Goal: Task Accomplishment & Management: Use online tool/utility

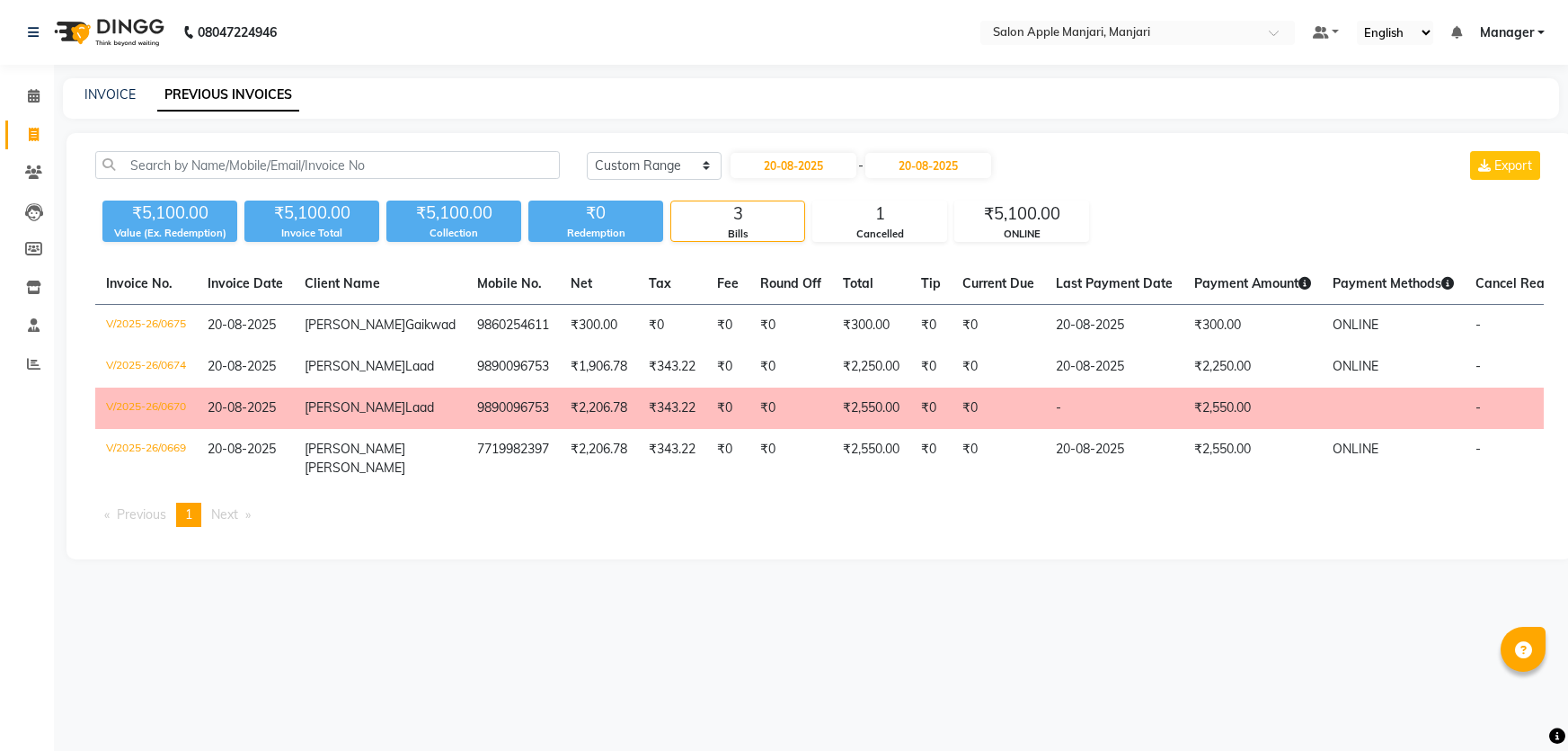
select select "range"
click at [36, 182] on span at bounding box center [34, 173] width 32 height 21
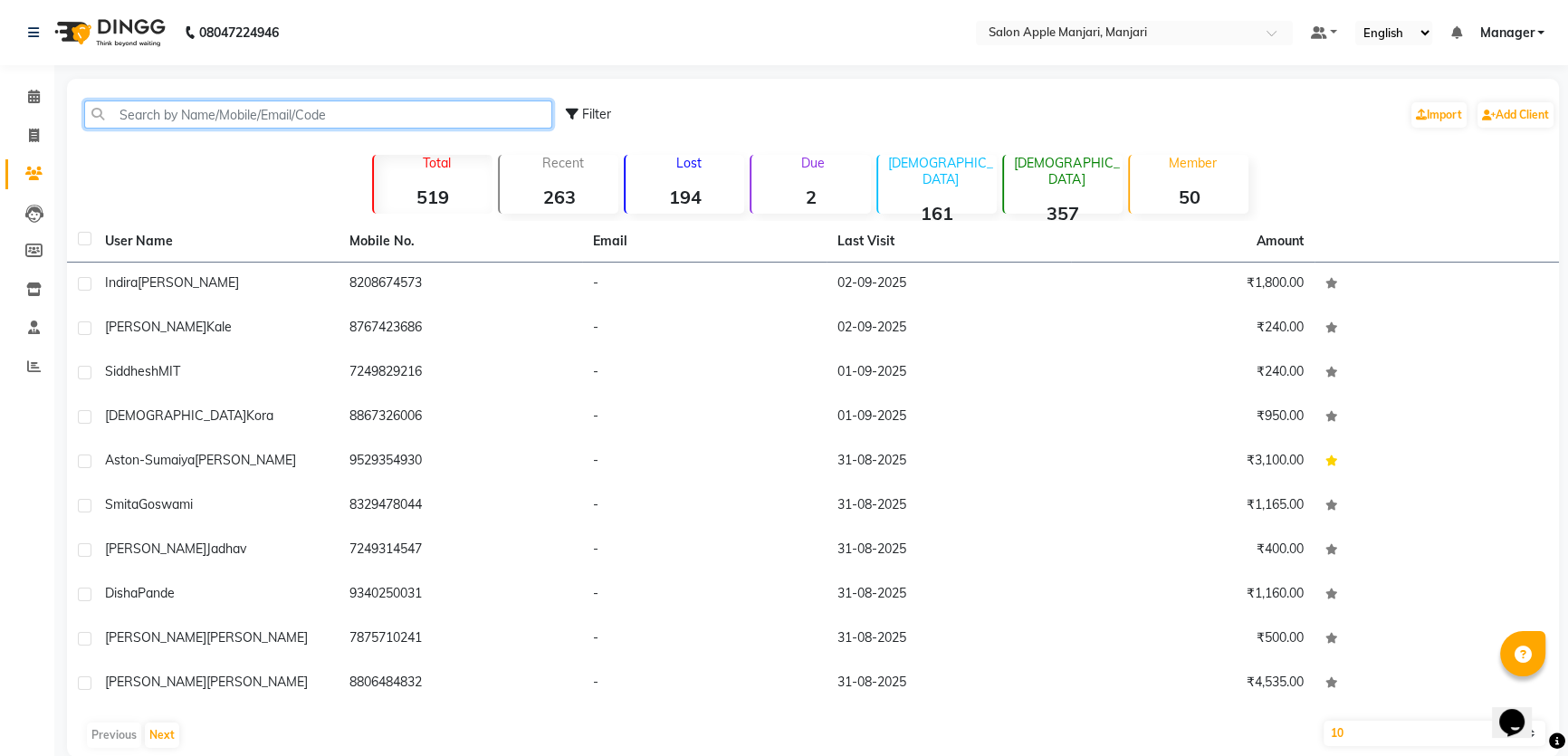
click at [285, 129] on input "text" at bounding box center [318, 114] width 468 height 28
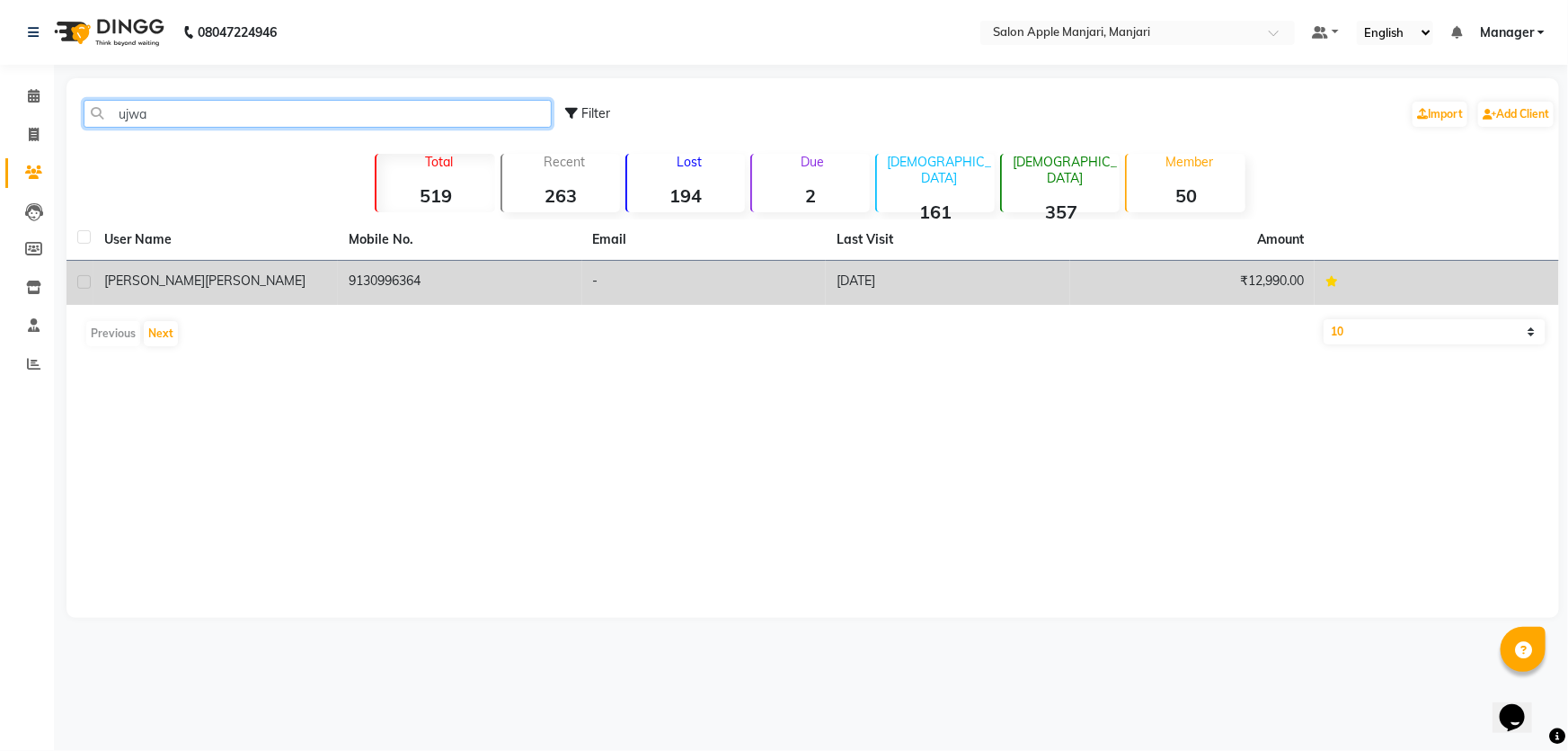
type input "ujwa"
click at [415, 304] on td "9130996364" at bounding box center [460, 282] width 245 height 44
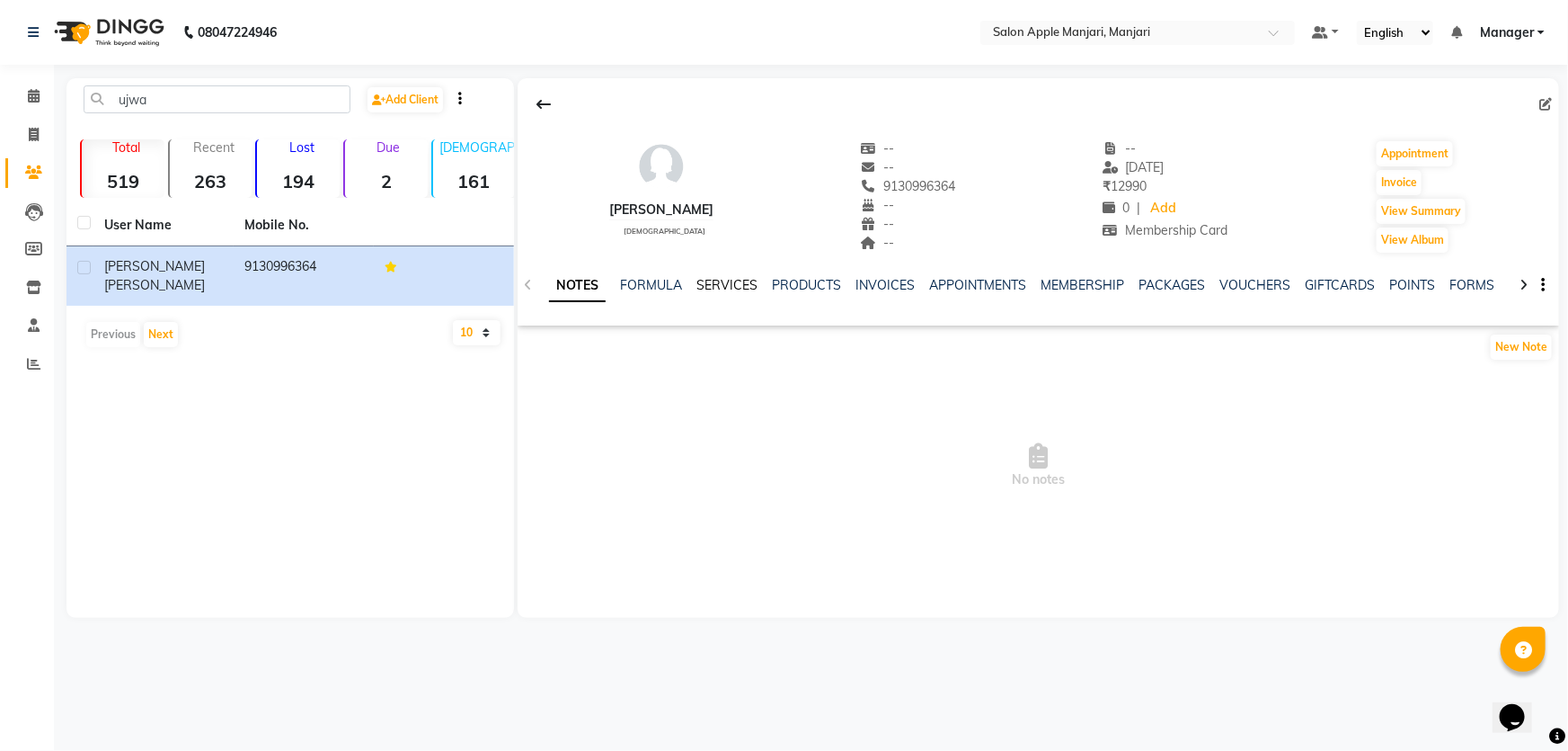
click at [737, 293] on link "SERVICES" at bounding box center [727, 284] width 61 height 16
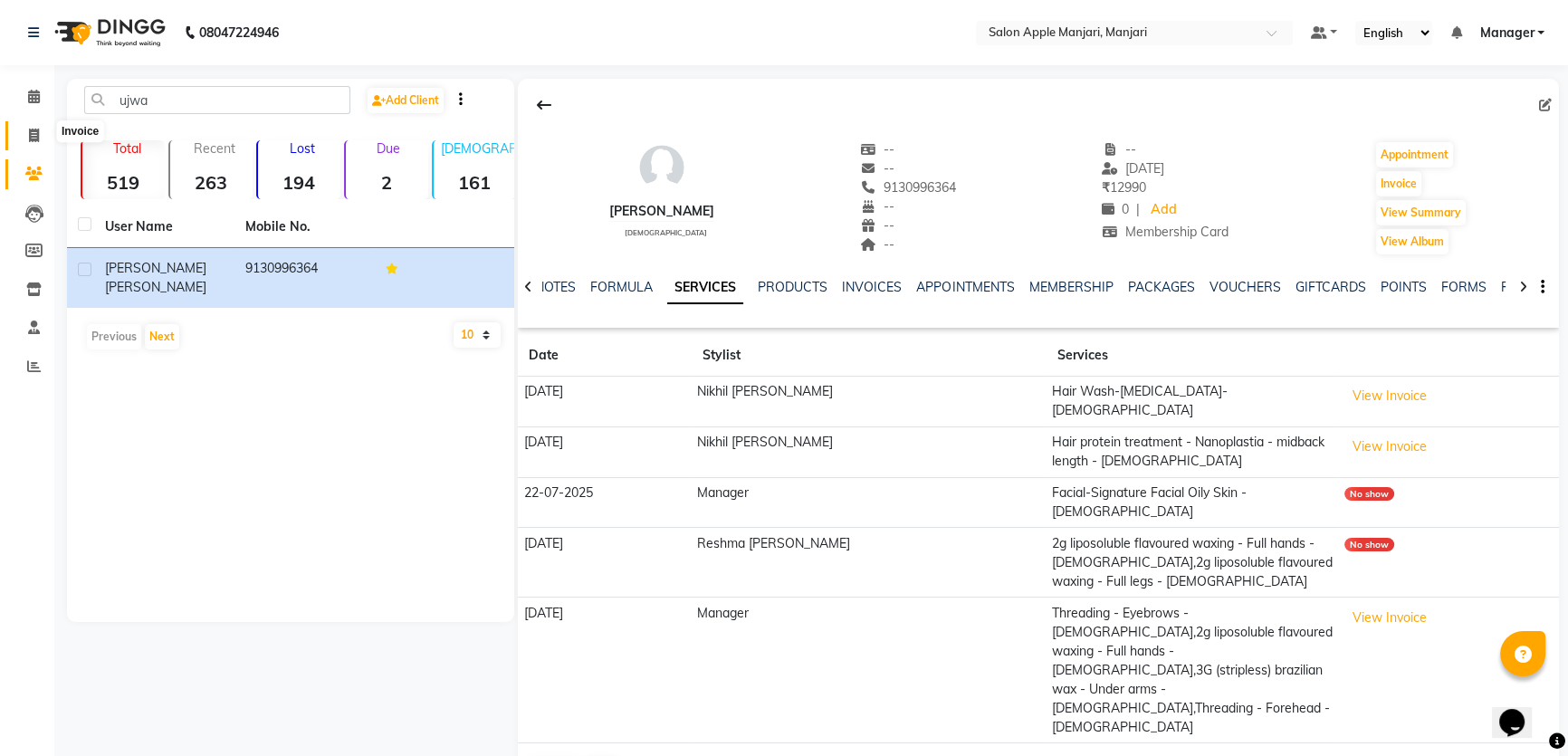
click at [24, 140] on span at bounding box center [34, 136] width 32 height 21
select select "8088"
select select "service"
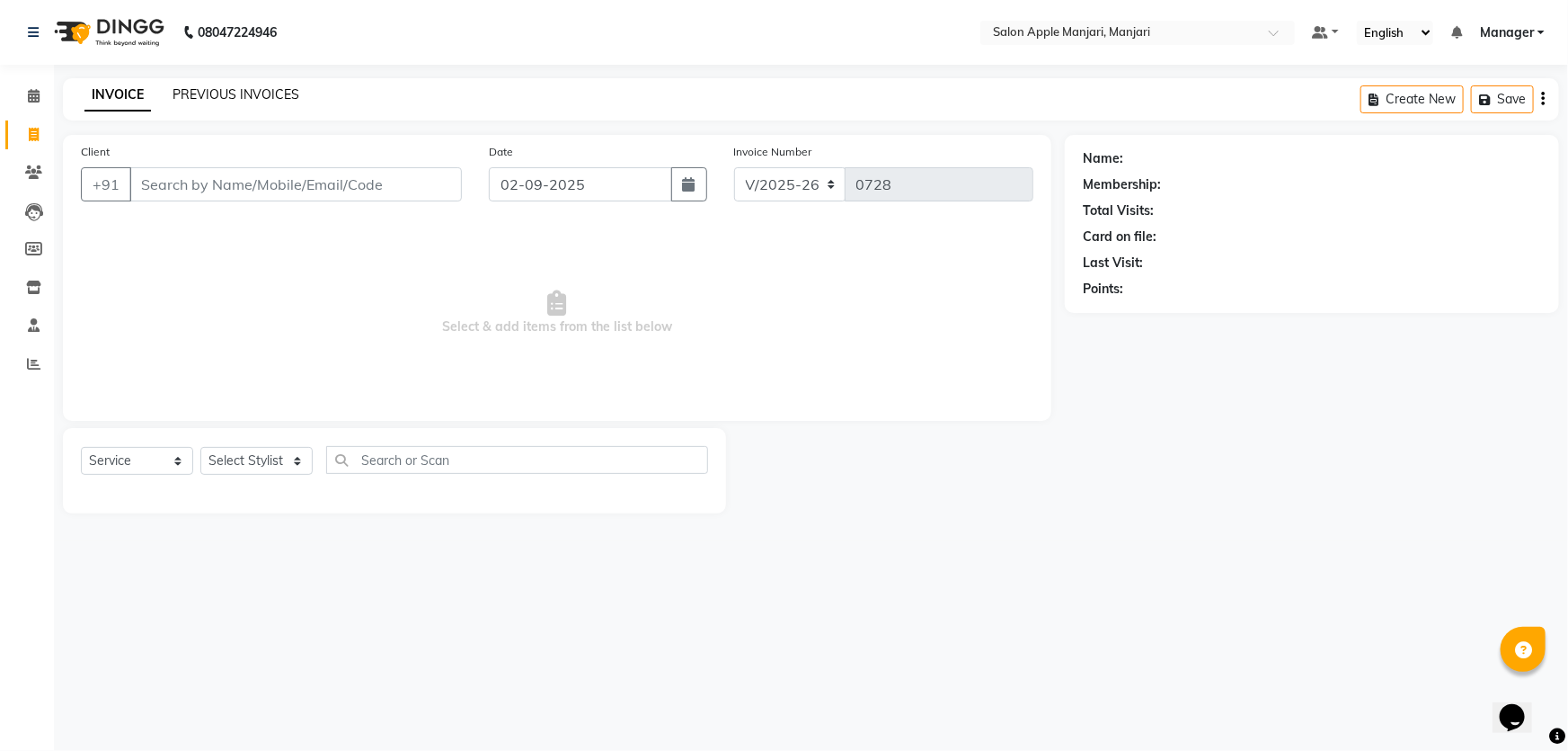
click at [246, 91] on link "PREVIOUS INVOICES" at bounding box center [236, 94] width 127 height 16
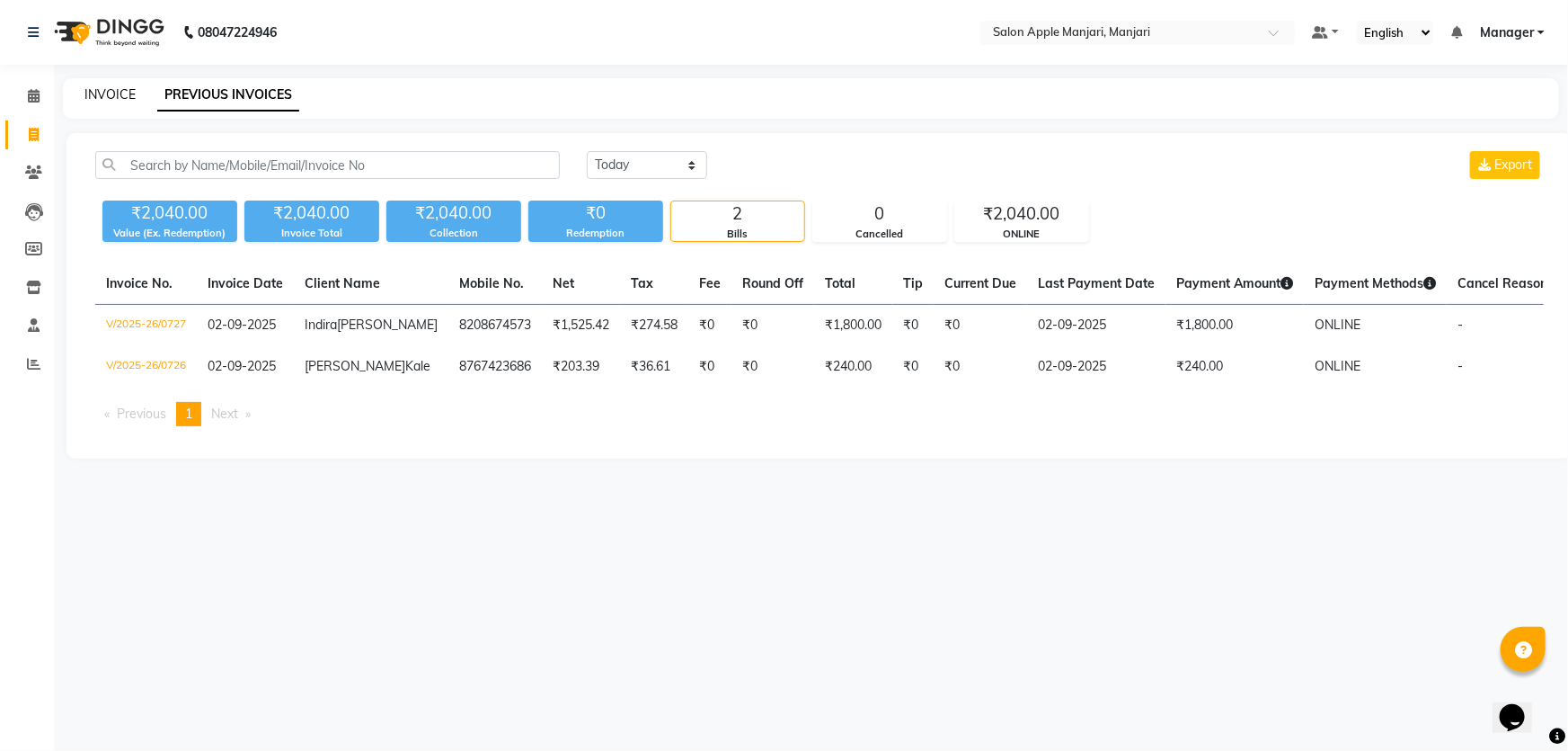
click at [126, 103] on link "INVOICE" at bounding box center [109, 94] width 51 height 16
select select "service"
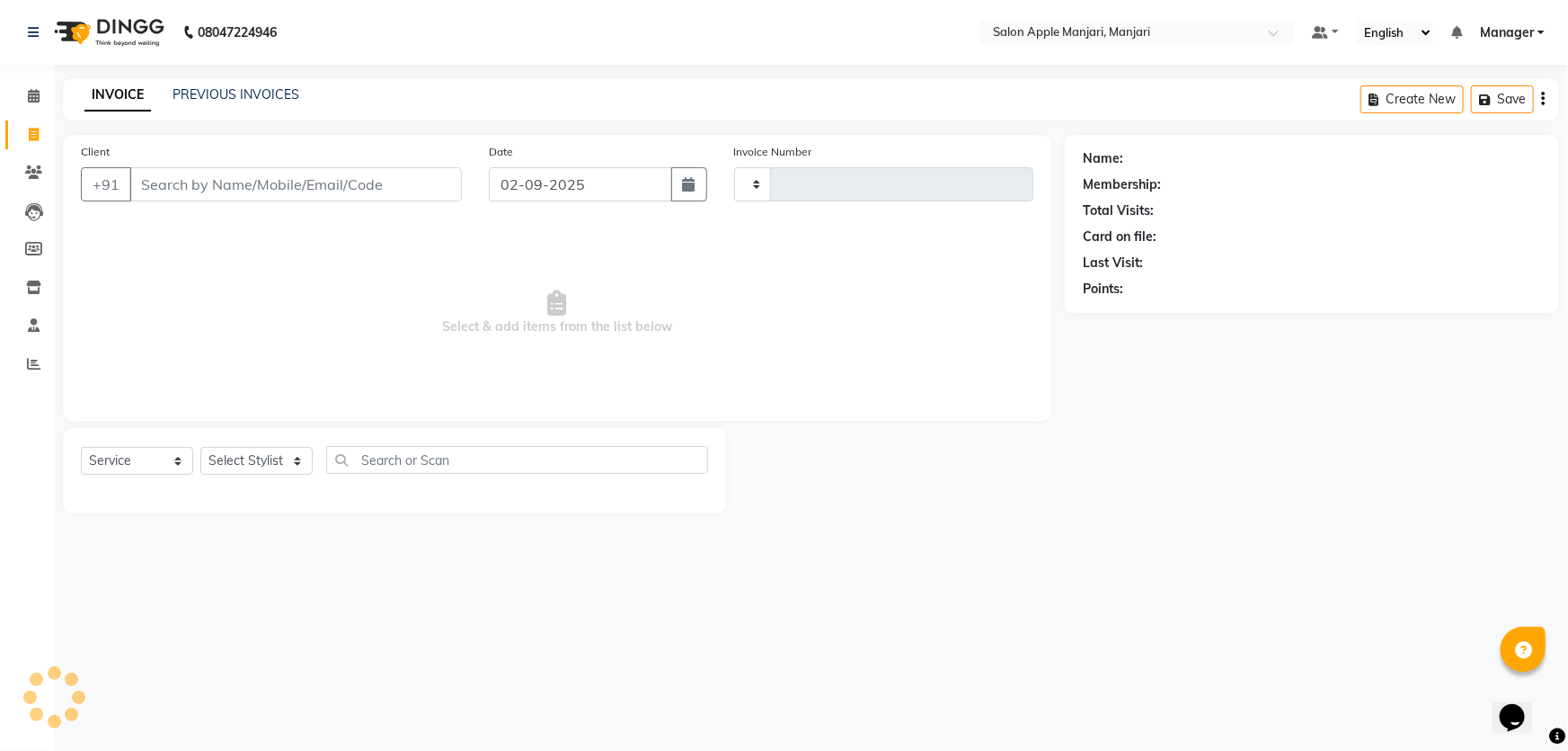
type input "0728"
select select "8088"
click at [307, 202] on input "Client" at bounding box center [296, 184] width 332 height 35
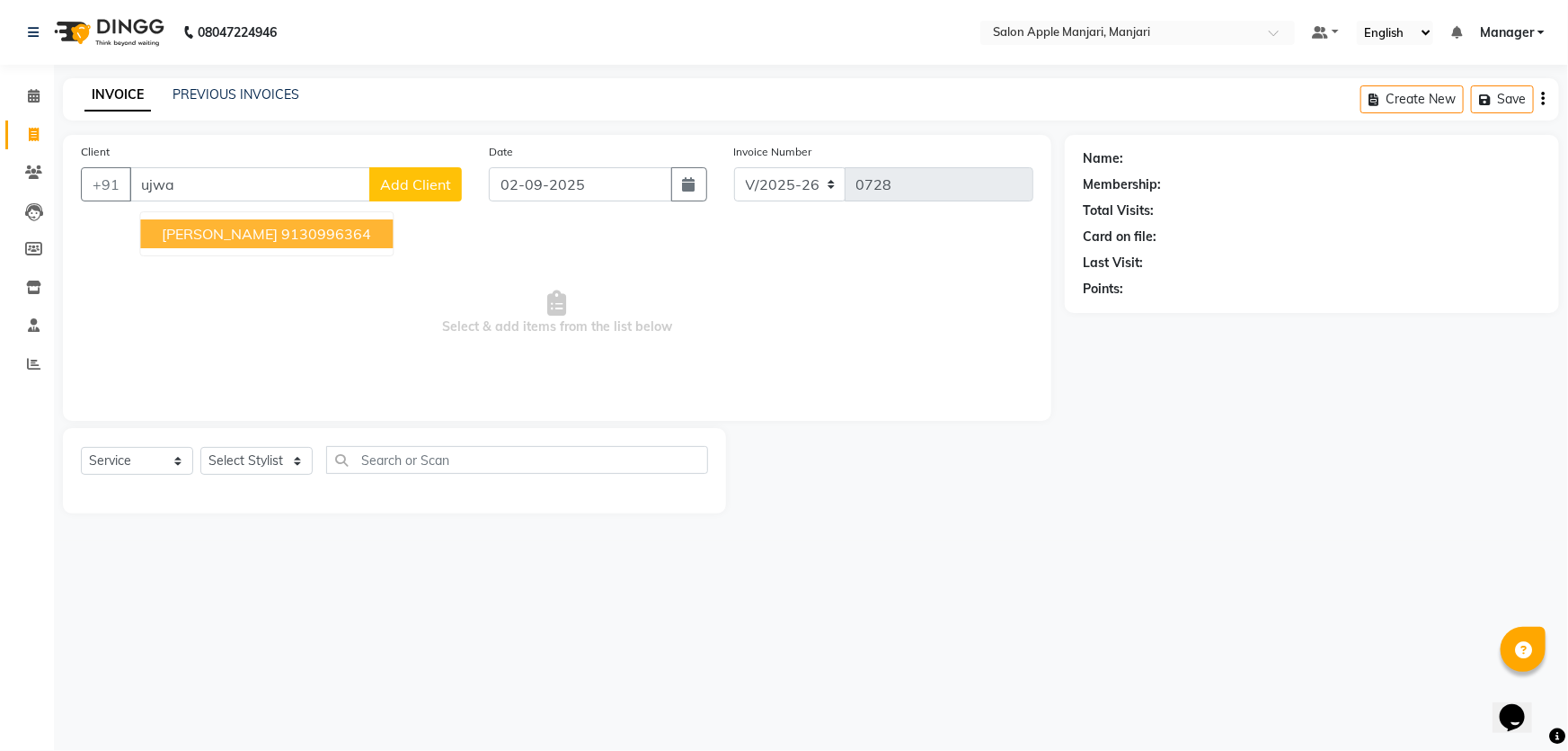
click at [210, 243] on span "[PERSON_NAME]" at bounding box center [219, 233] width 116 height 18
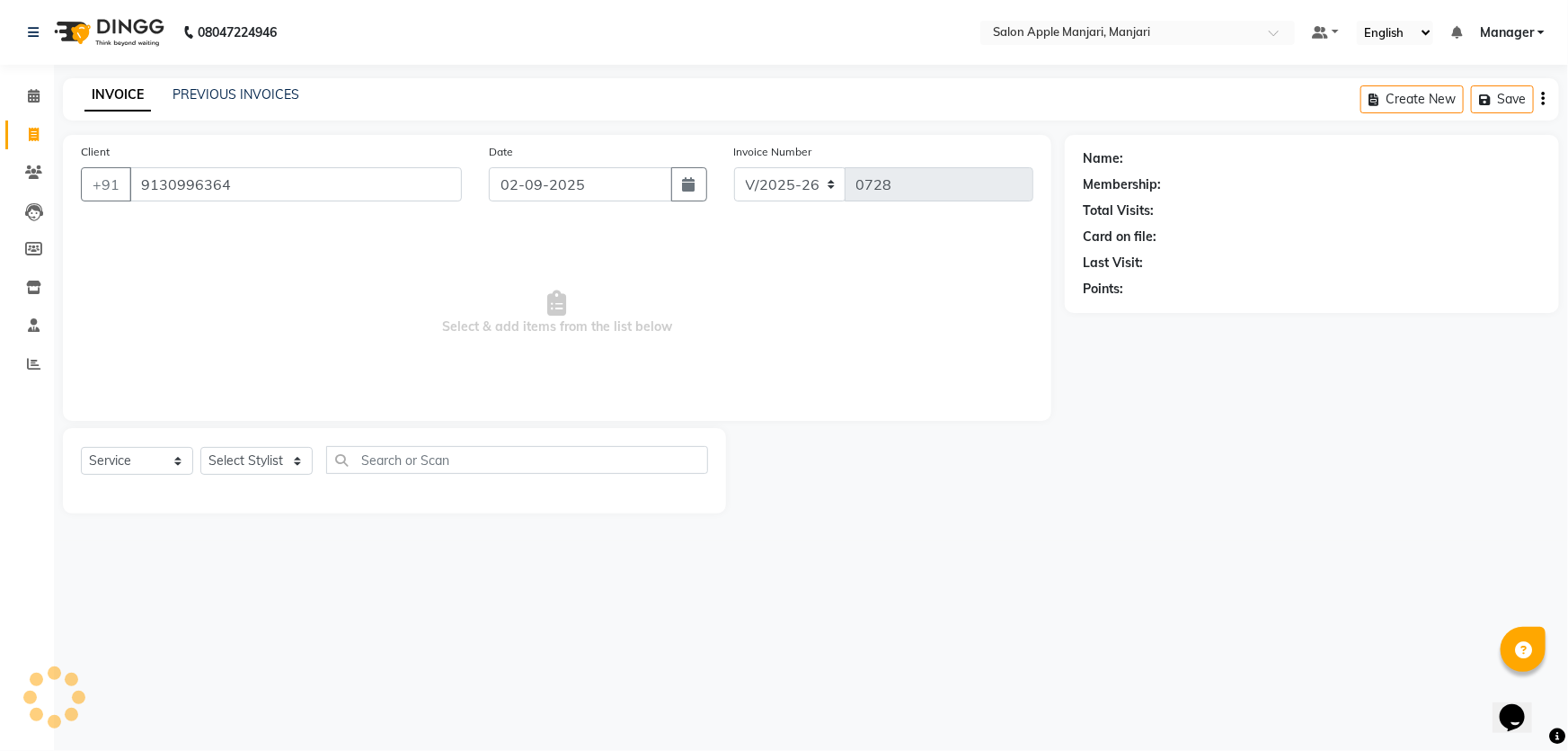
type input "9130996364"
select select "1: Object"
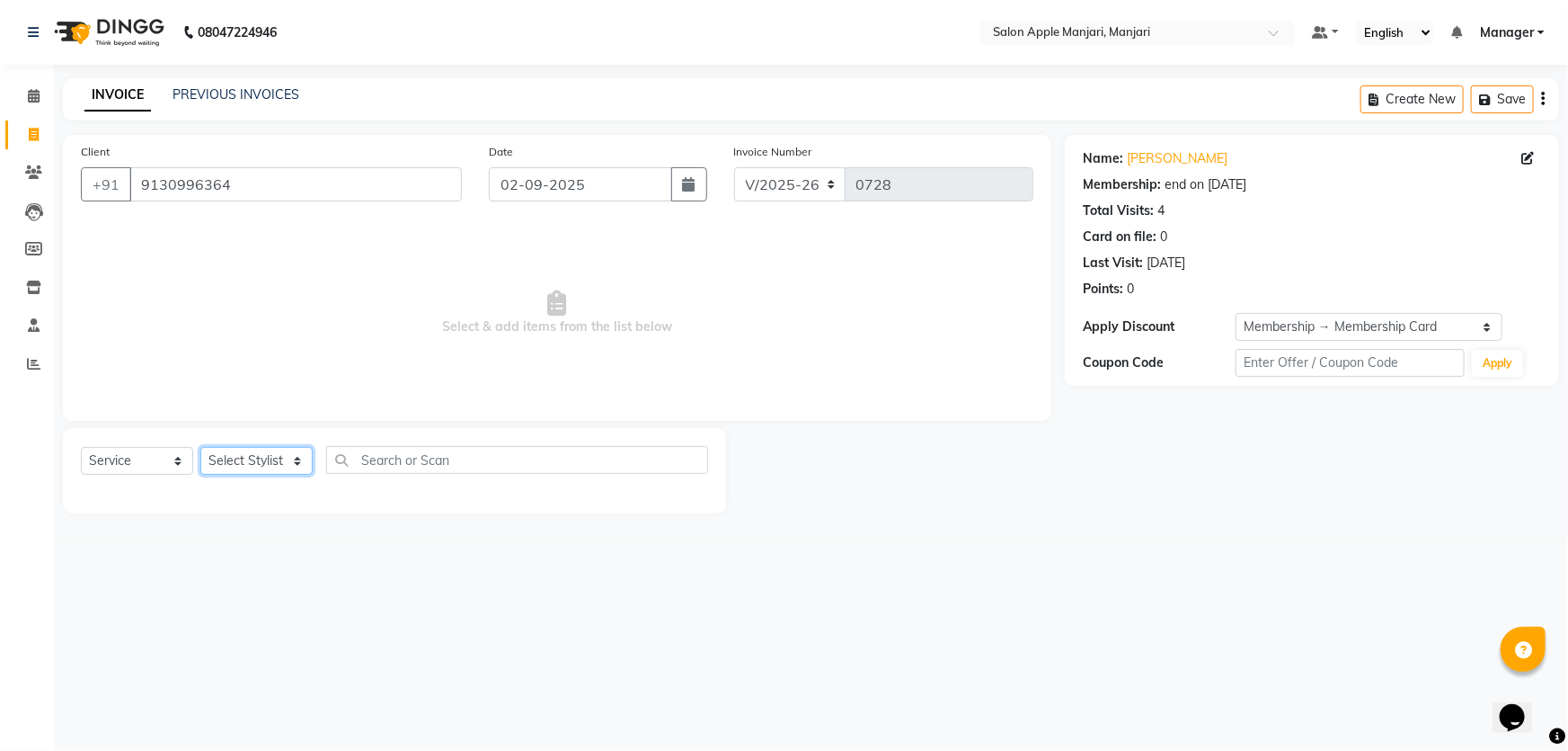
click at [313, 474] on select "Select Stylist [PERSON_NAME] [PERSON_NAME] [PERSON_NAME] Manager [PERSON_NAME] …" at bounding box center [256, 460] width 112 height 28
select select "85931"
click at [205, 474] on select "Select Stylist [PERSON_NAME] [PERSON_NAME] [PERSON_NAME] Manager [PERSON_NAME] …" at bounding box center [256, 460] width 112 height 28
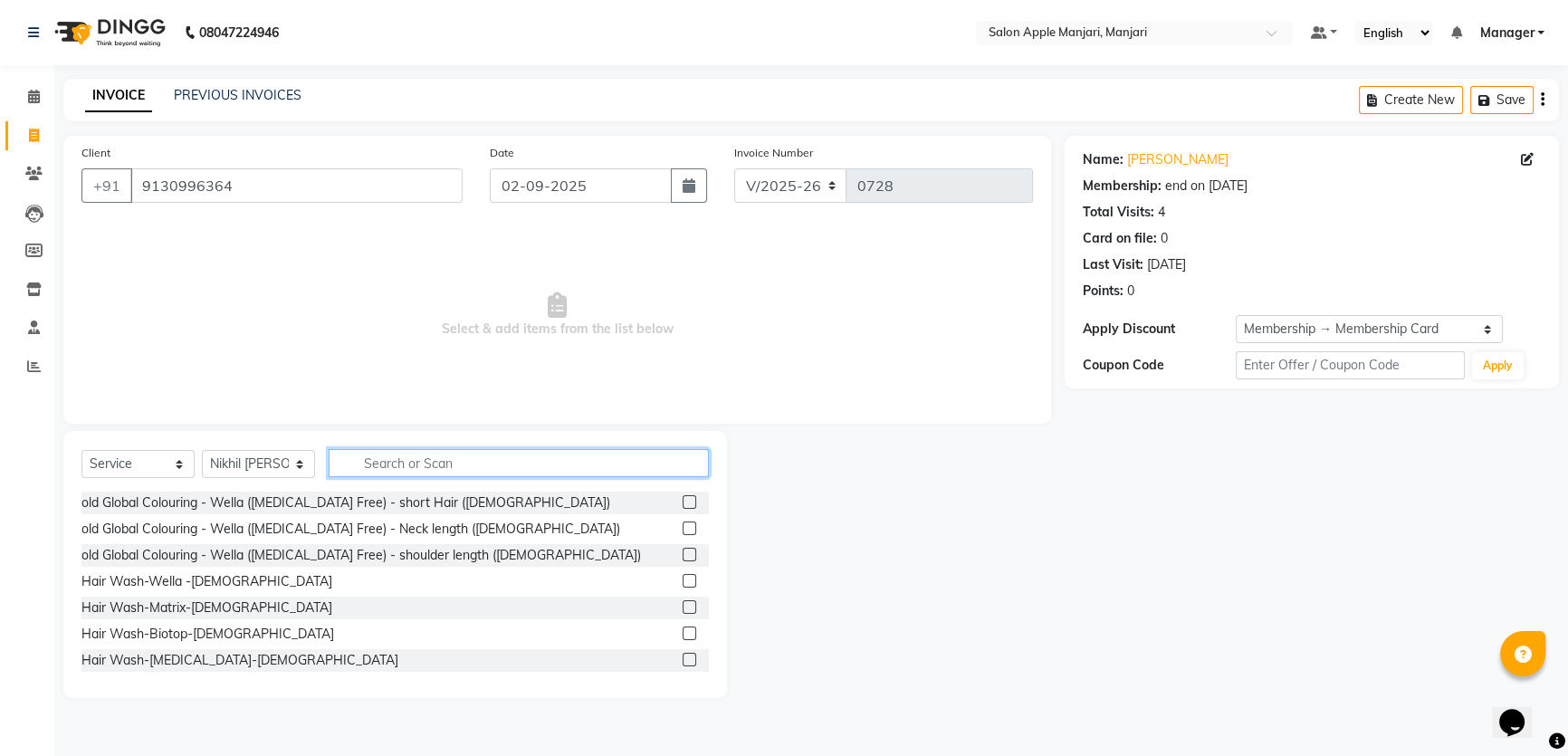
drag, startPoint x: 436, startPoint y: 516, endPoint x: 444, endPoint y: 502, distance: 16.1
click at [440, 477] on input "text" at bounding box center [518, 462] width 380 height 28
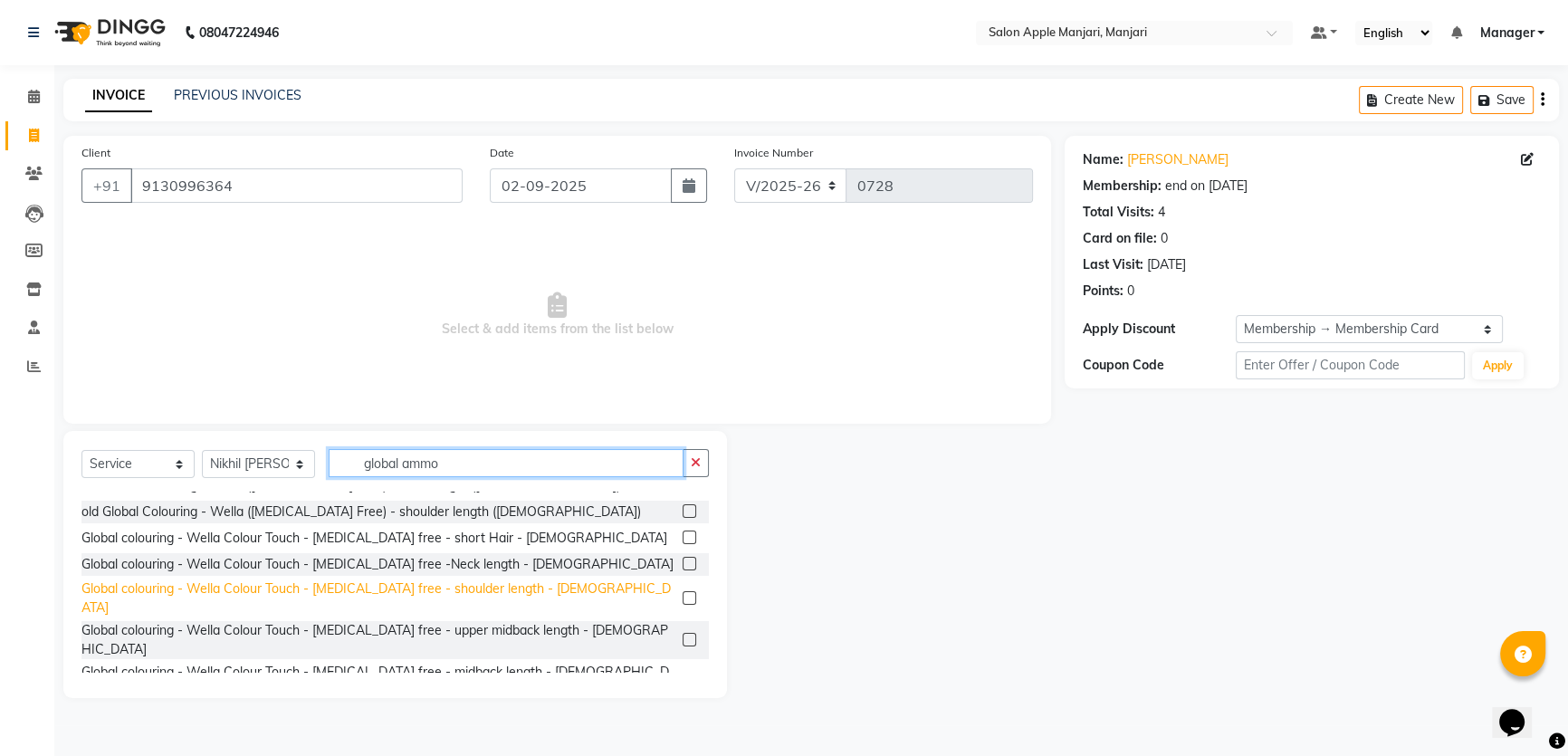
scroll to position [81, 0]
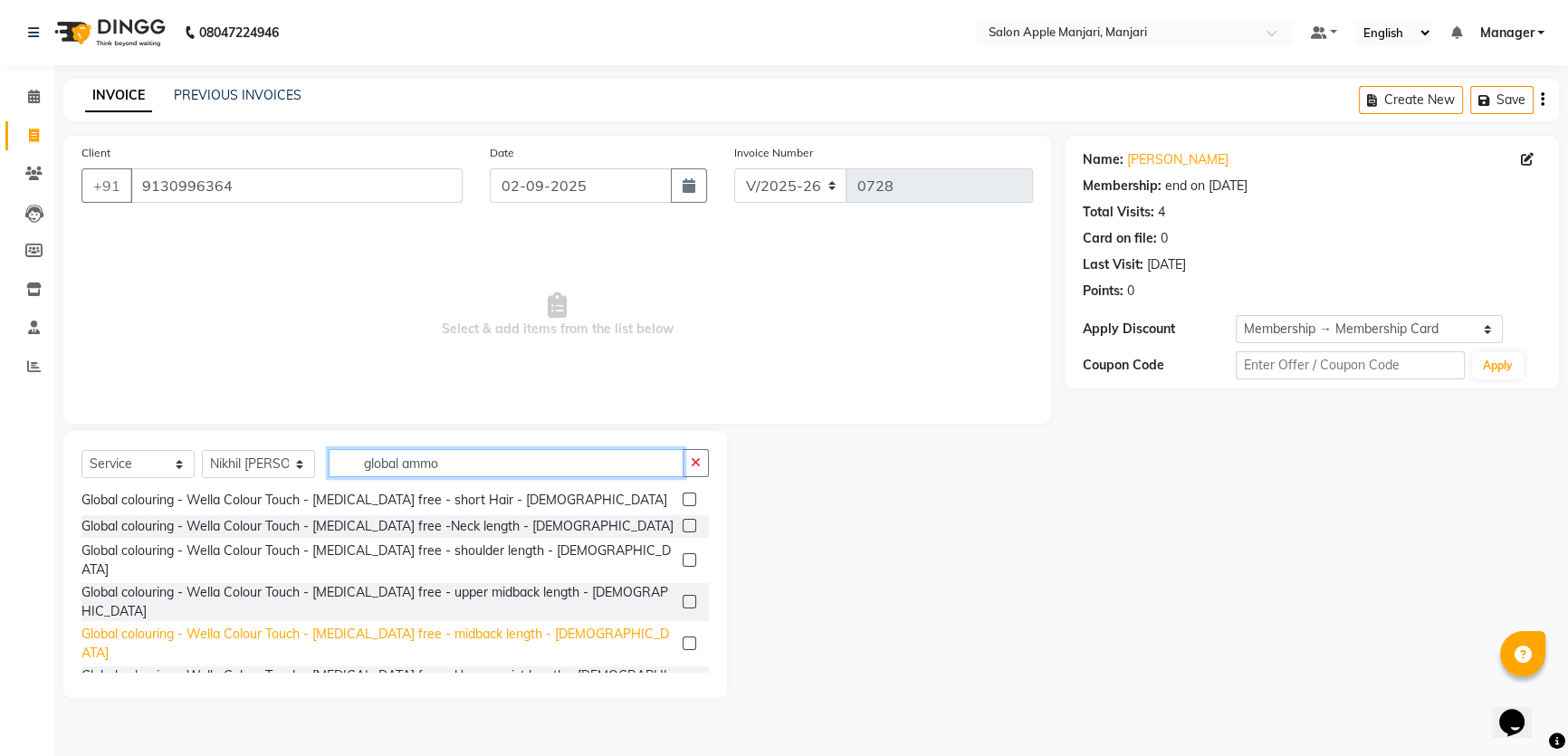
type input "global ammo"
click at [390, 662] on div "Global colouring - Wella Colour Touch - [MEDICAL_DATA] free - midback length - …" at bounding box center [378, 643] width 594 height 38
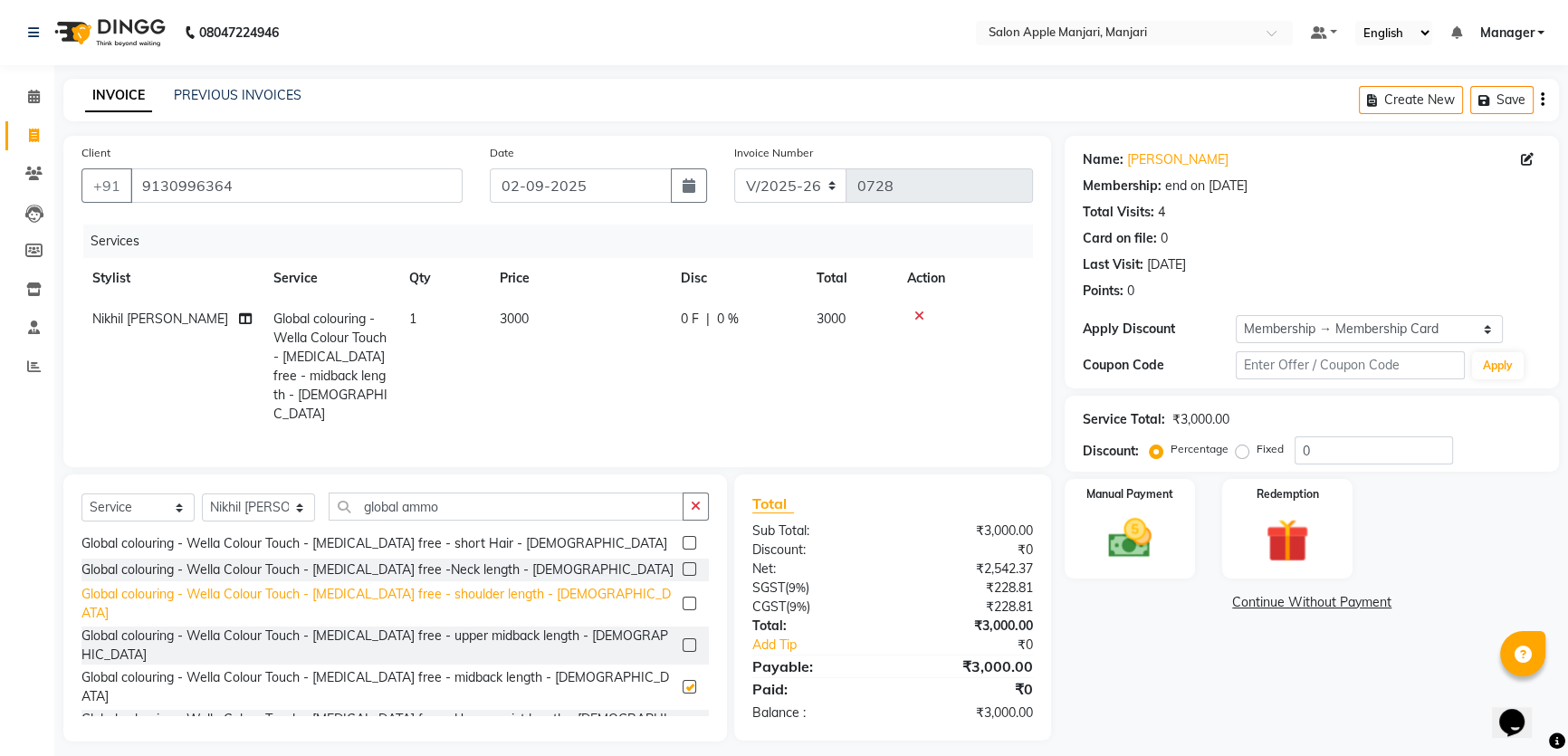
checkbox input "false"
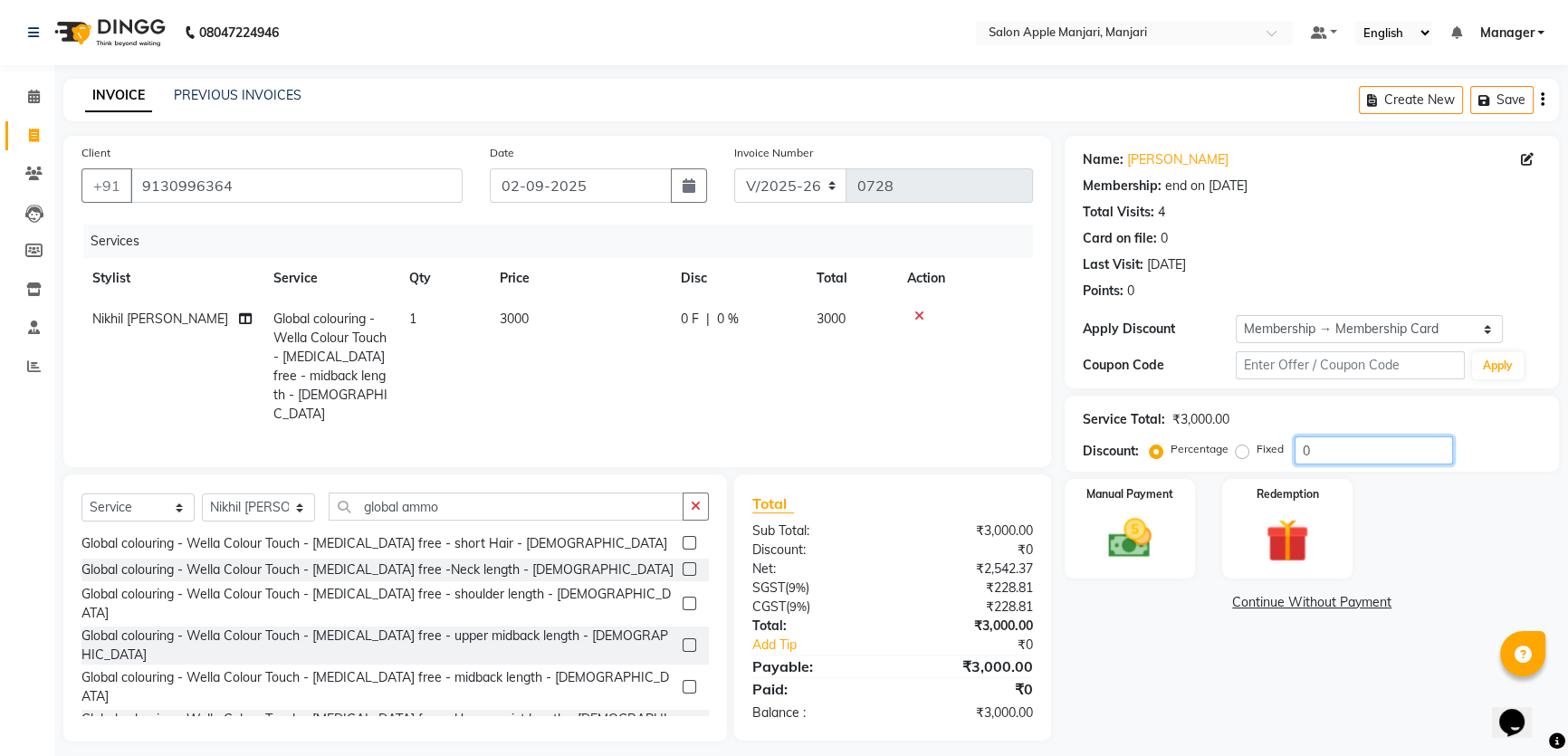
drag, startPoint x: 1352, startPoint y: 499, endPoint x: 1323, endPoint y: 504, distance: 29.4
click at [1323, 464] on input "0" at bounding box center [1375, 450] width 159 height 28
click at [1366, 464] on input "0" at bounding box center [1375, 450] width 159 height 28
drag, startPoint x: 1372, startPoint y: 510, endPoint x: 1314, endPoint y: 510, distance: 58.0
click at [1314, 464] on input "0" at bounding box center [1375, 450] width 159 height 28
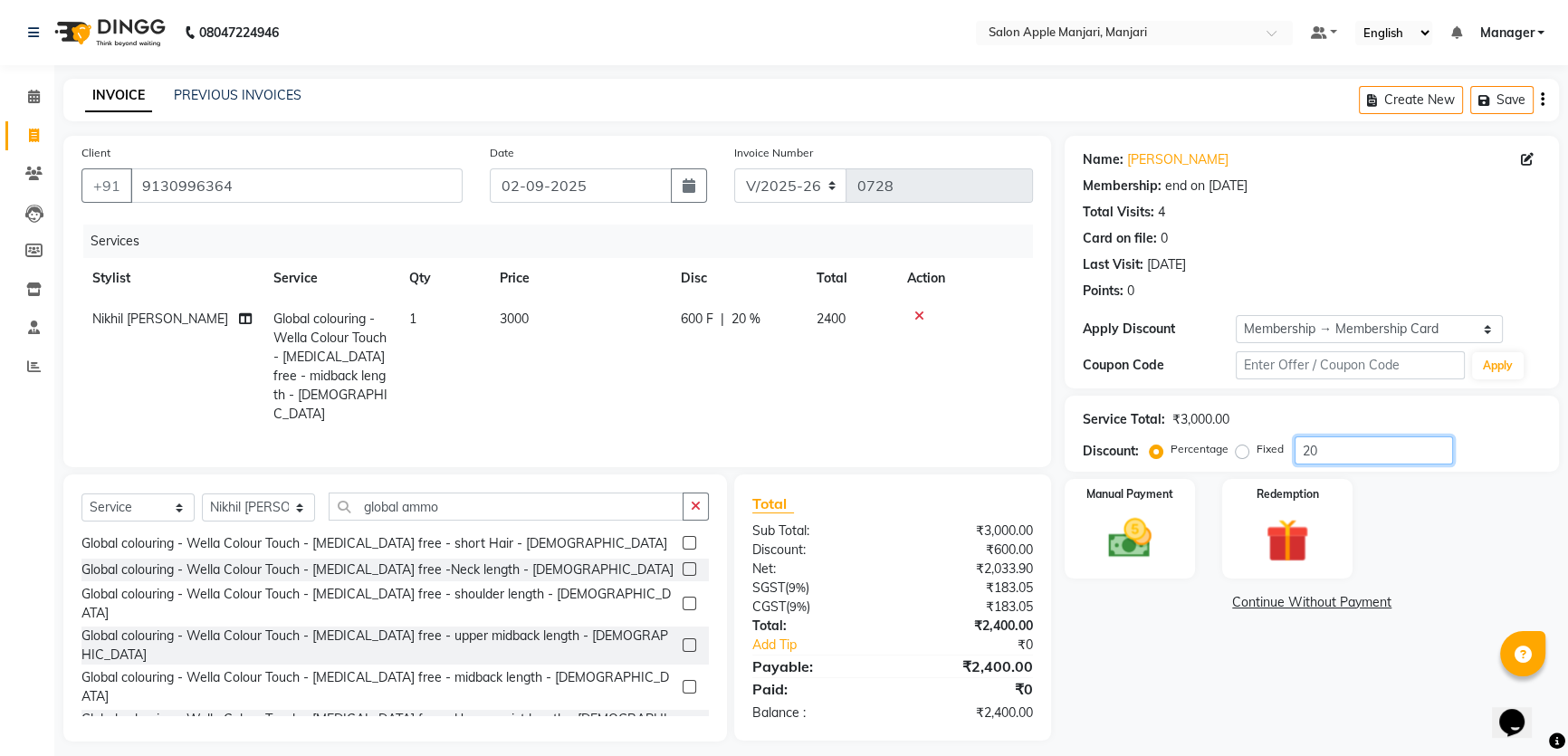
type input "20"
click at [1464, 568] on div "Manual Payment Redemption" at bounding box center [1312, 528] width 521 height 100
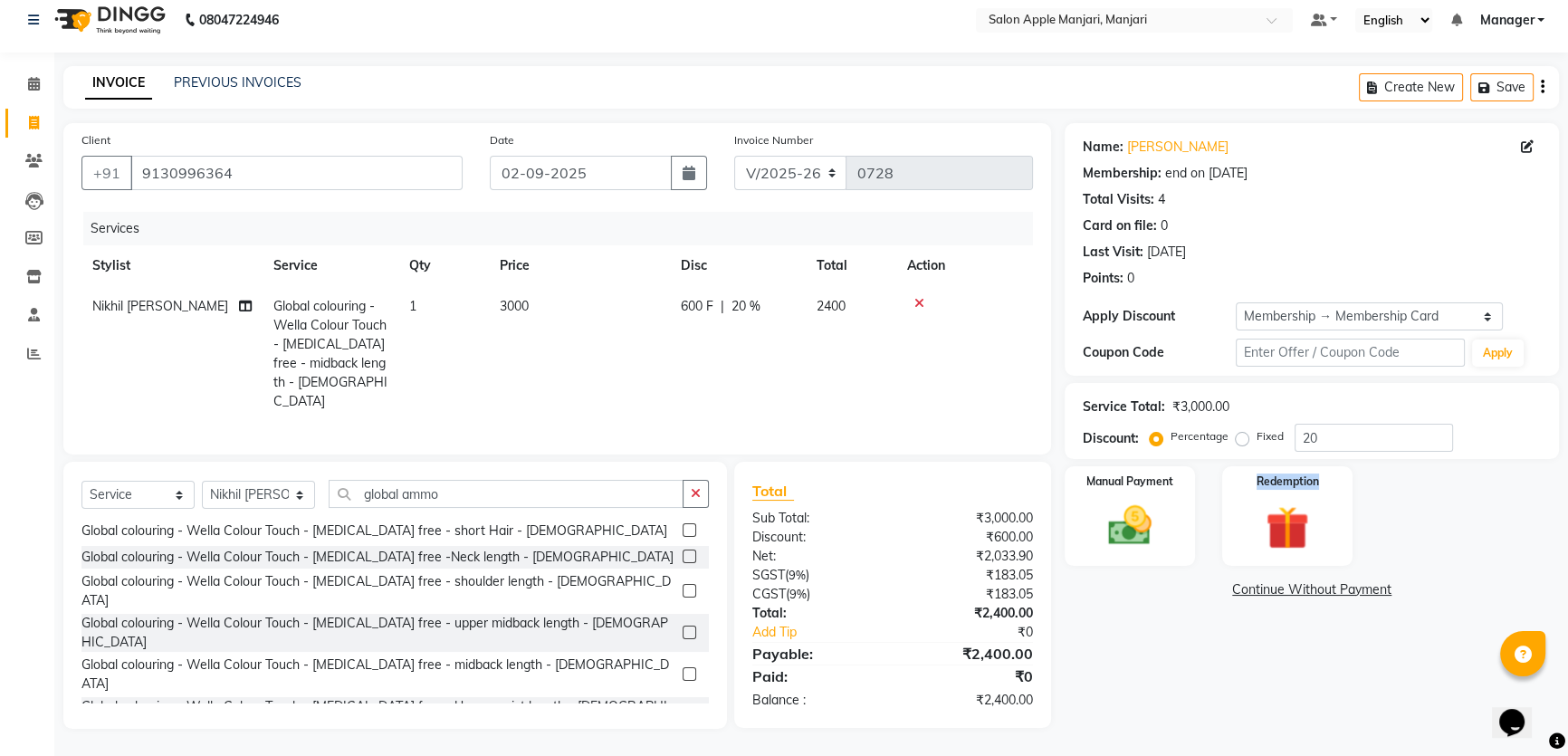
scroll to position [97, 0]
click at [315, 480] on select "Select Stylist [PERSON_NAME] [PERSON_NAME] [PERSON_NAME] Manager [PERSON_NAME] …" at bounding box center [258, 494] width 113 height 28
select select "75414"
click at [207, 480] on select "Select Stylist [PERSON_NAME] [PERSON_NAME] [PERSON_NAME] Manager [PERSON_NAME] …" at bounding box center [258, 494] width 113 height 28
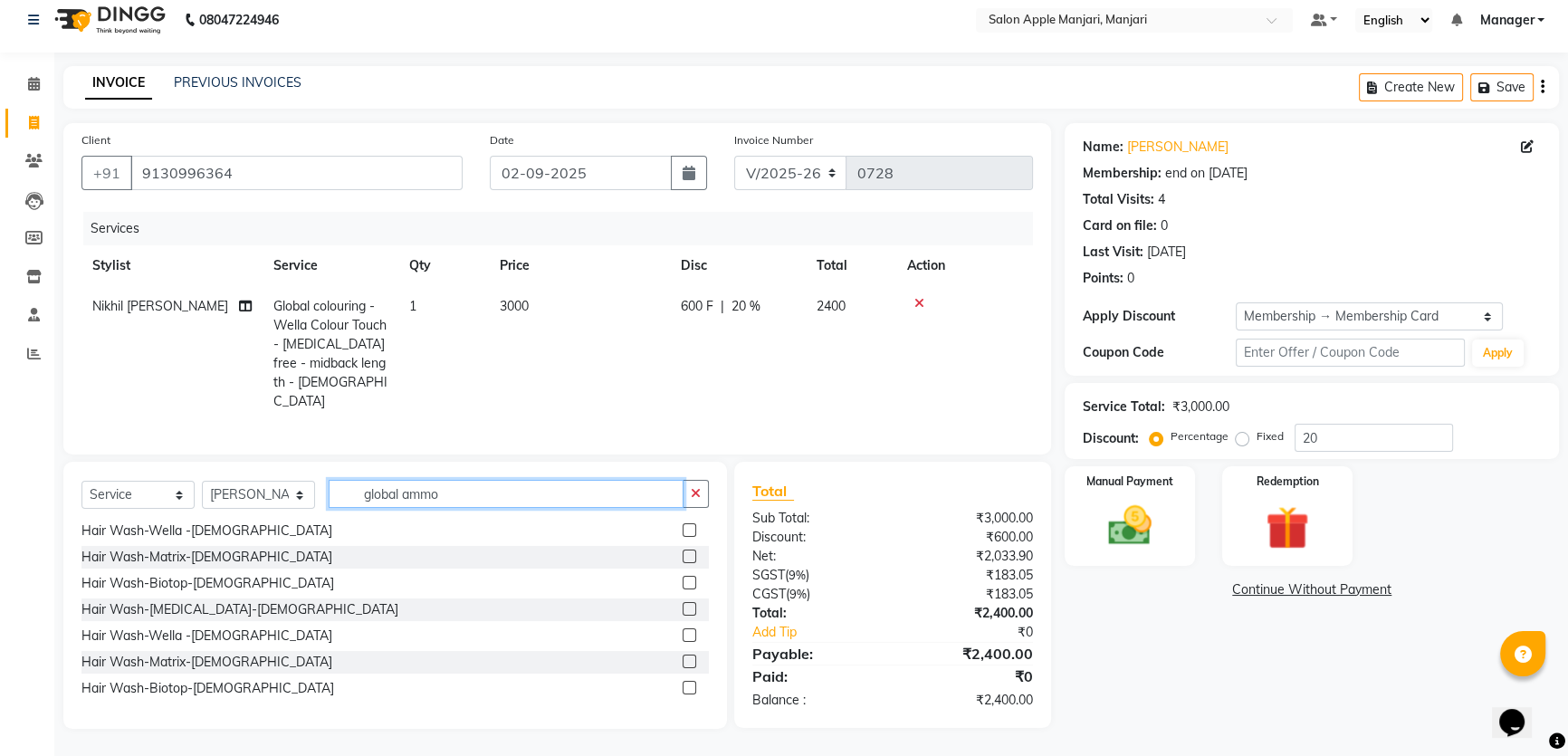
click at [483, 480] on input "global ammo" at bounding box center [506, 493] width 355 height 28
drag, startPoint x: 575, startPoint y: 473, endPoint x: 253, endPoint y: 442, distance: 323.5
click at [262, 480] on div "Select Service Product Membership Package Voucher Prepaid Gift Card Select Styl…" at bounding box center [395, 501] width 628 height 43
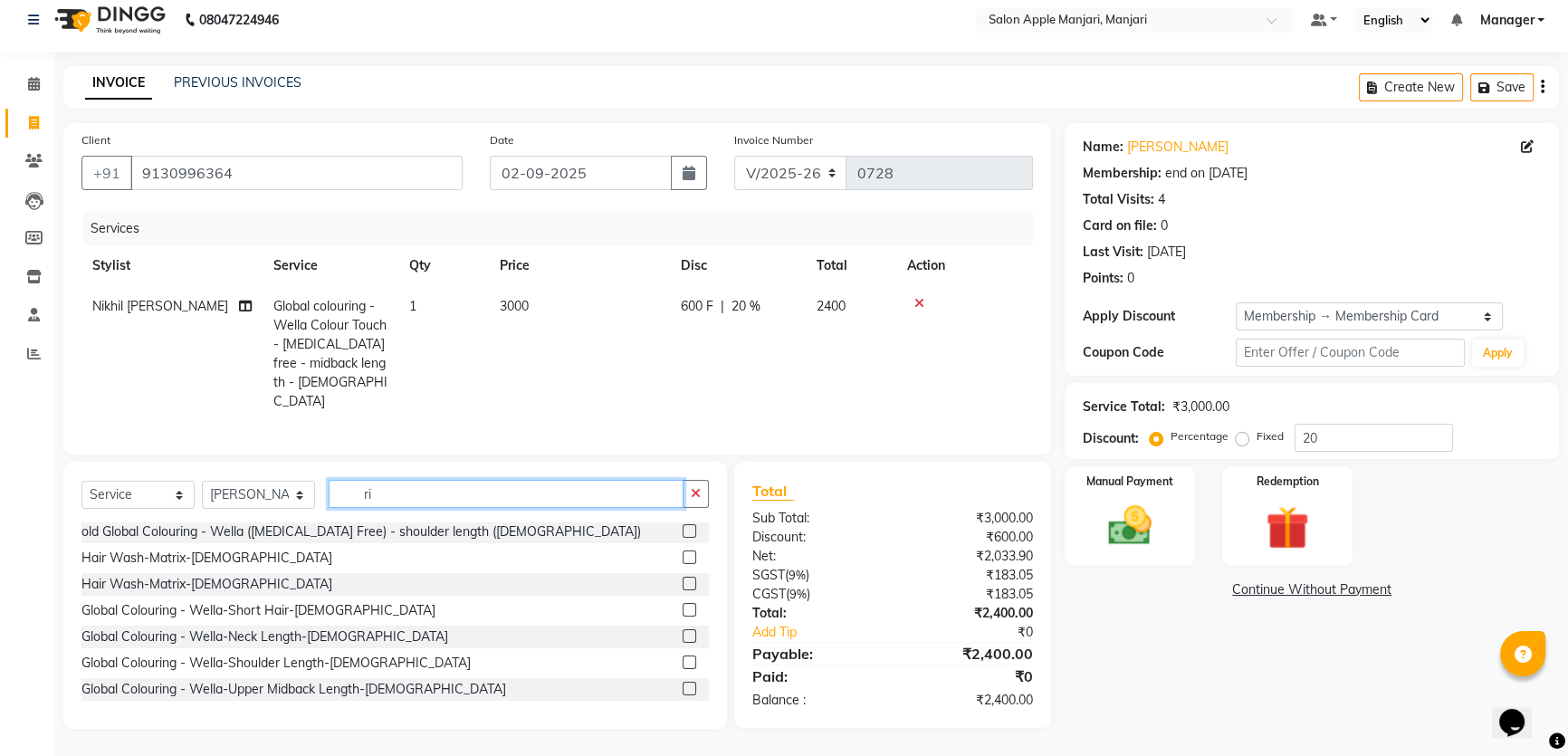
type input "r"
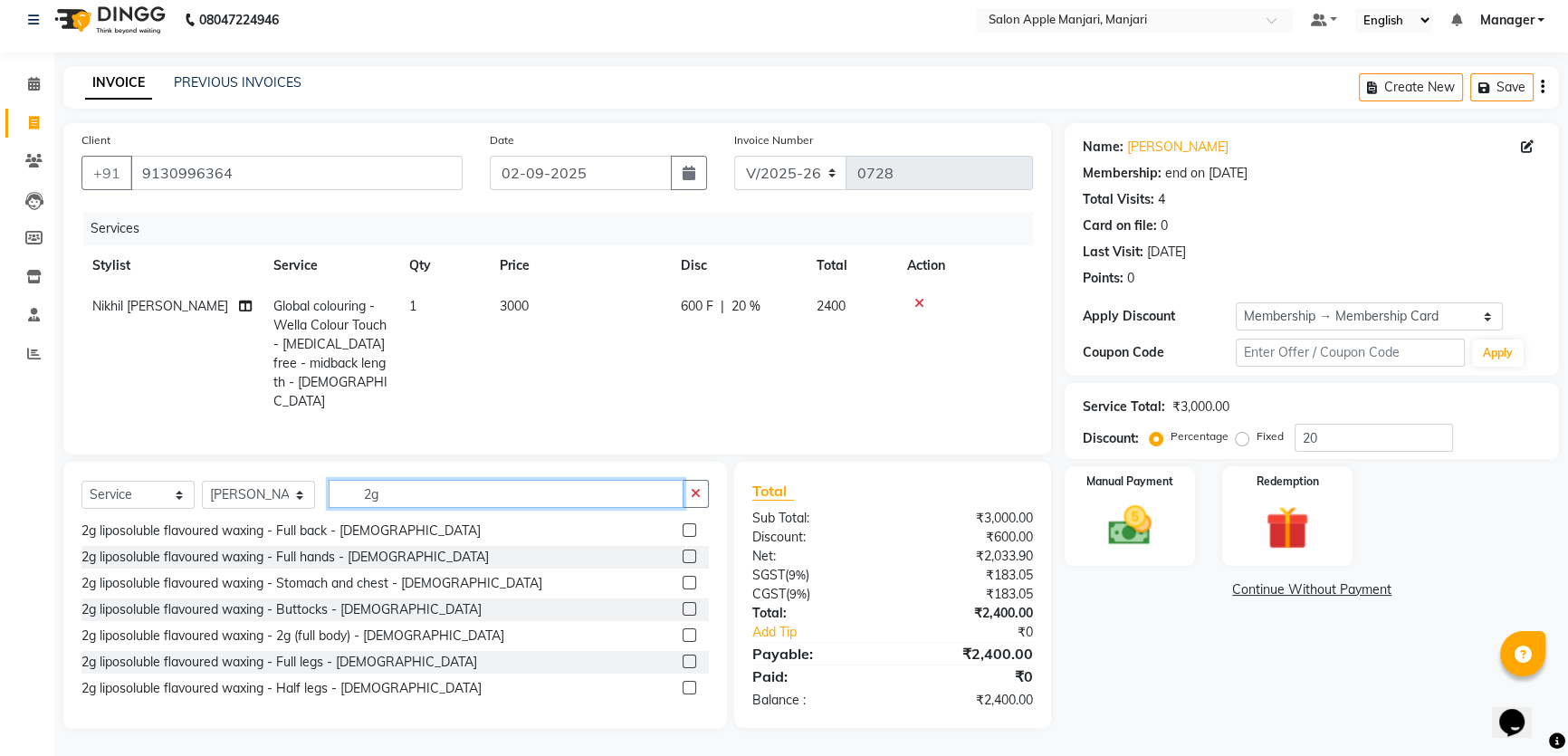
scroll to position [54, 0]
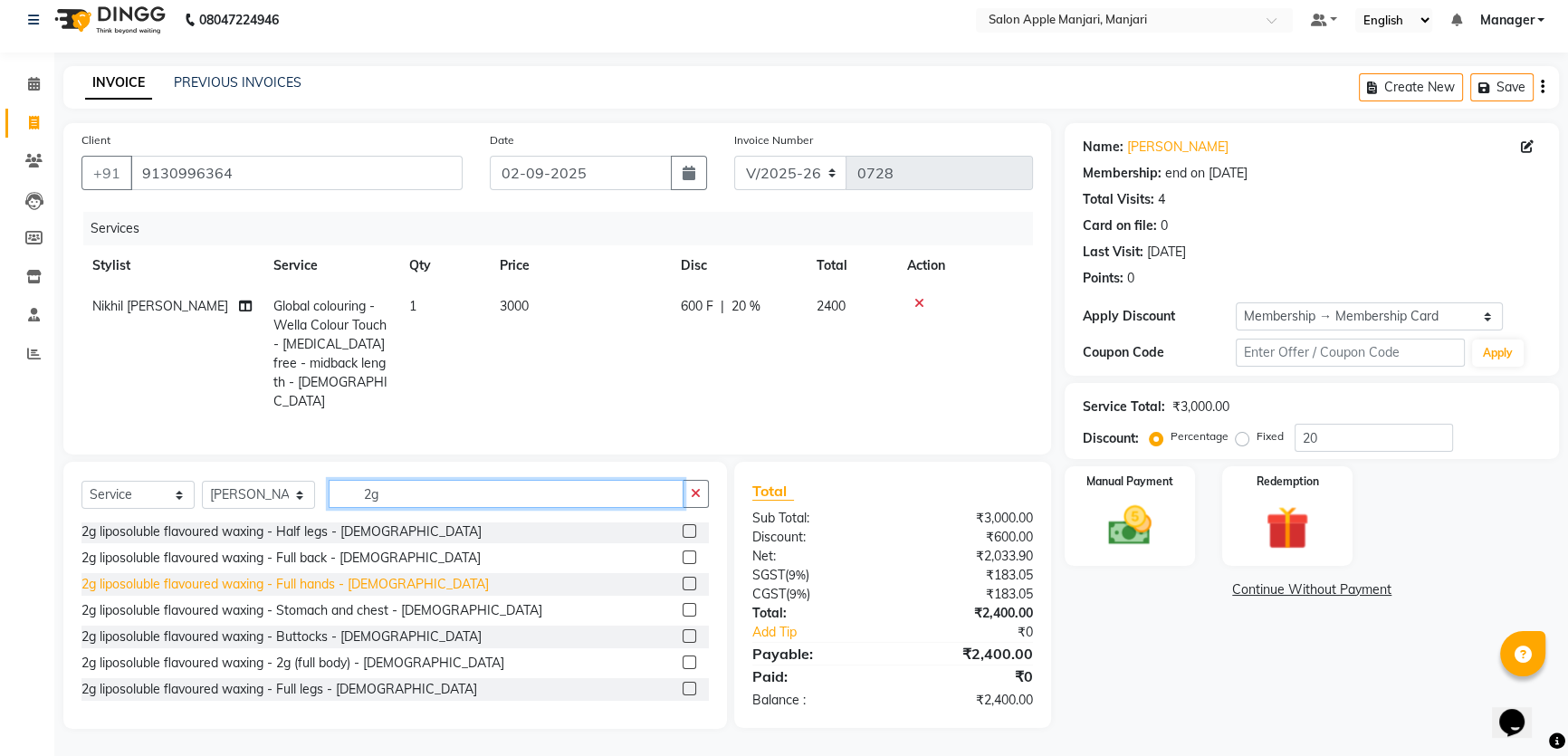
type input "2g"
click at [374, 574] on div "2g liposoluble flavoured waxing - Full hands - [DEMOGRAPHIC_DATA]" at bounding box center [284, 584] width 407 height 19
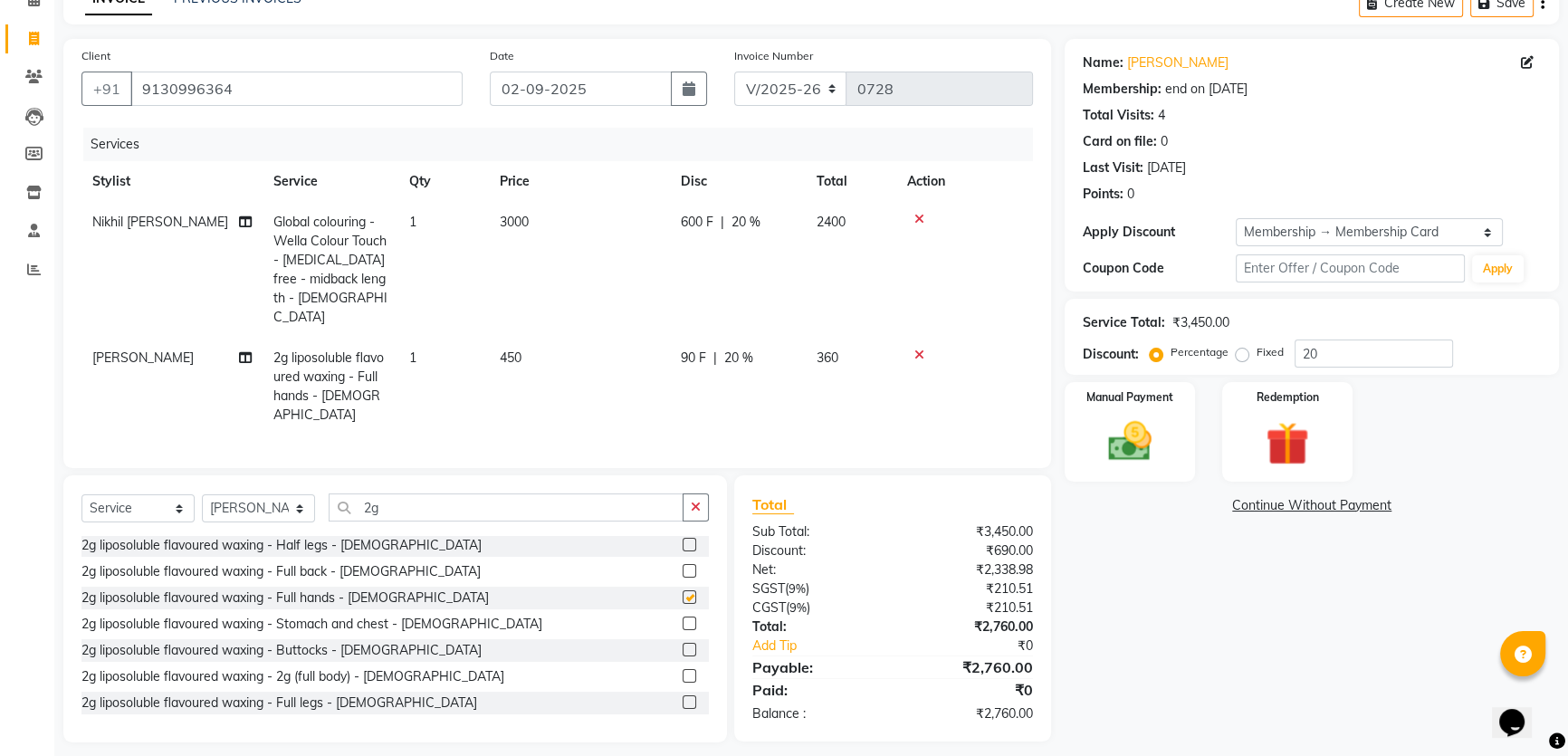
checkbox input "false"
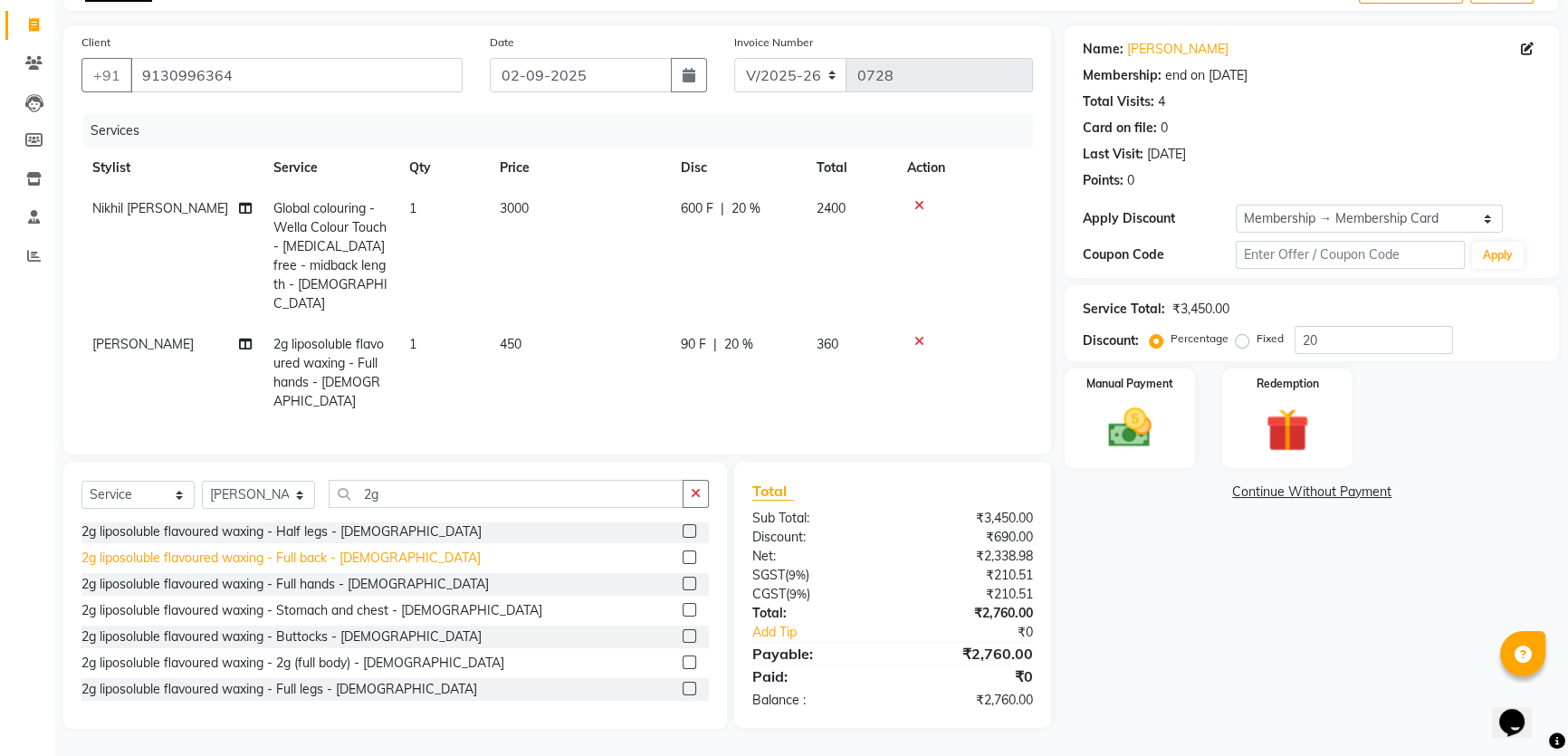
scroll to position [0, 0]
click at [374, 550] on div "2g liposoluble flavoured waxing - Full legs - [DEMOGRAPHIC_DATA]" at bounding box center [279, 560] width 396 height 19
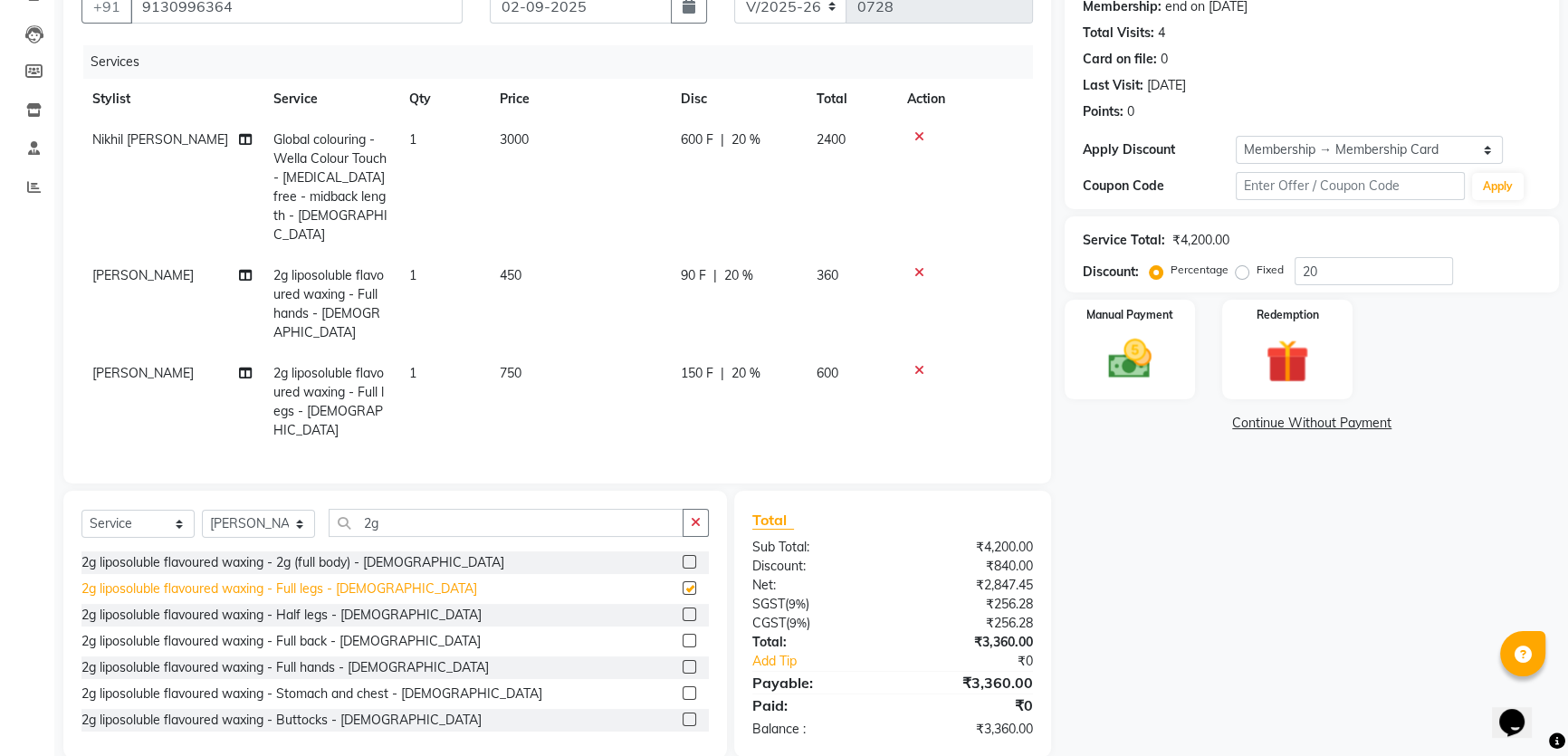
checkbox input "false"
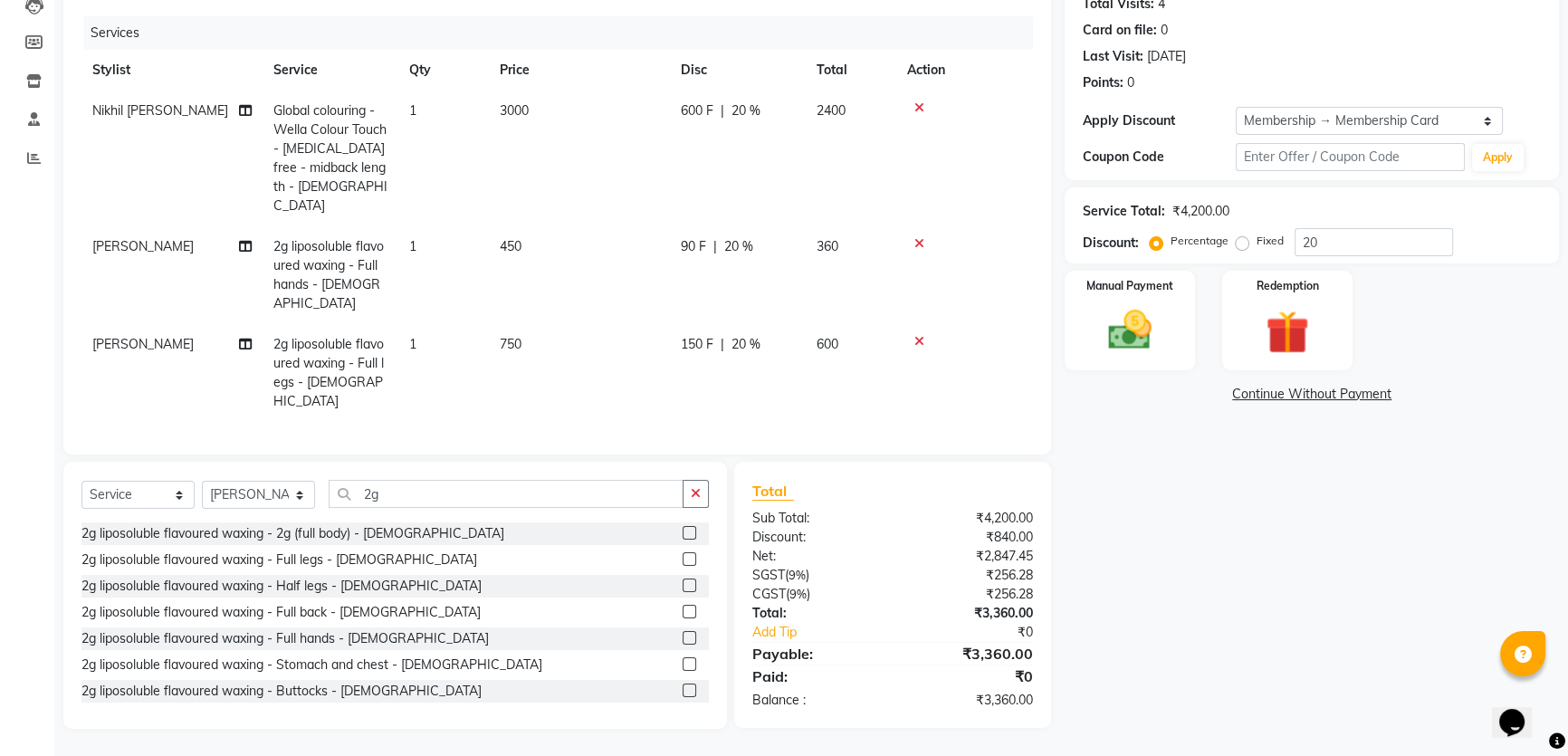
scroll to position [265, 0]
